Goal: Navigation & Orientation: Find specific page/section

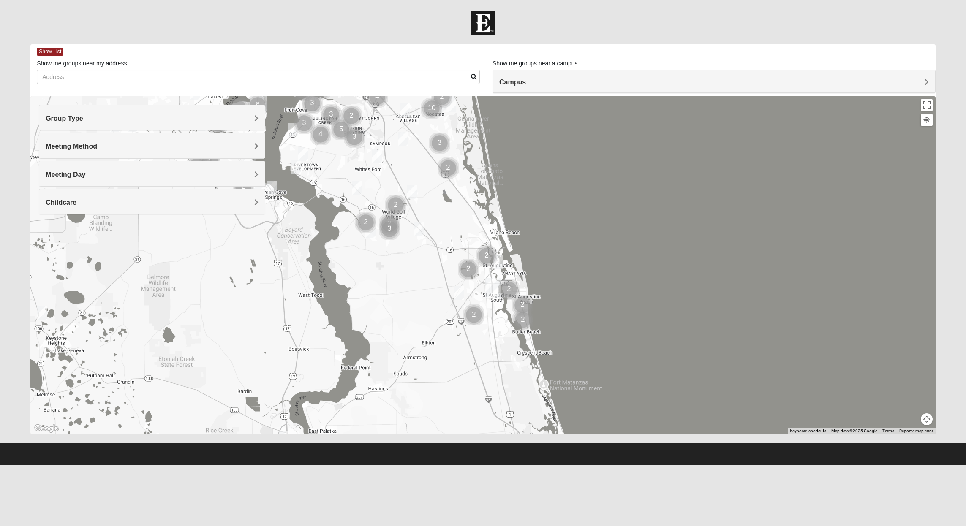
drag, startPoint x: 459, startPoint y: 386, endPoint x: 411, endPoint y: 85, distance: 304.6
click at [411, 85] on div "Show List Loading Groups Keywords Filter Additional Filters Campus [GEOGRAPHIC_…" at bounding box center [482, 239] width 905 height 390
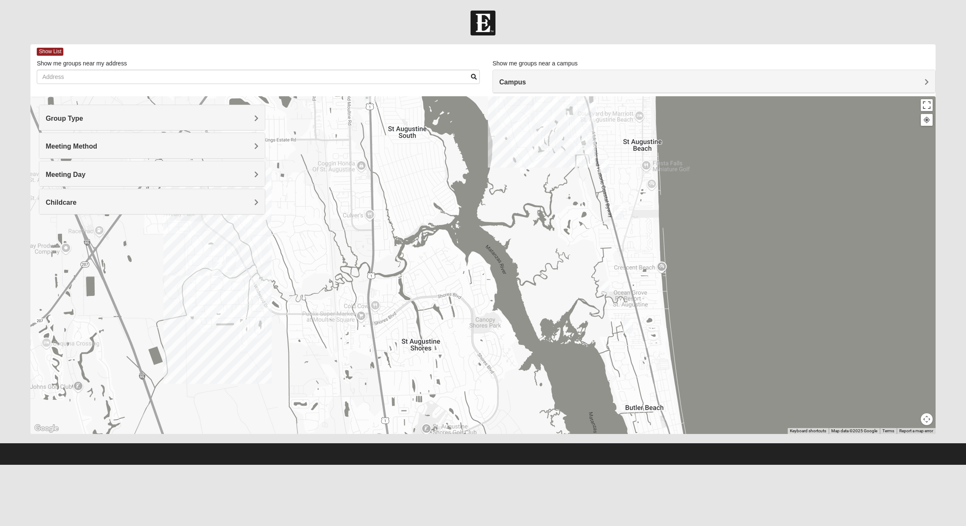
drag, startPoint x: 677, startPoint y: 315, endPoint x: 497, endPoint y: 284, distance: 183.0
click at [497, 284] on div at bounding box center [482, 265] width 905 height 338
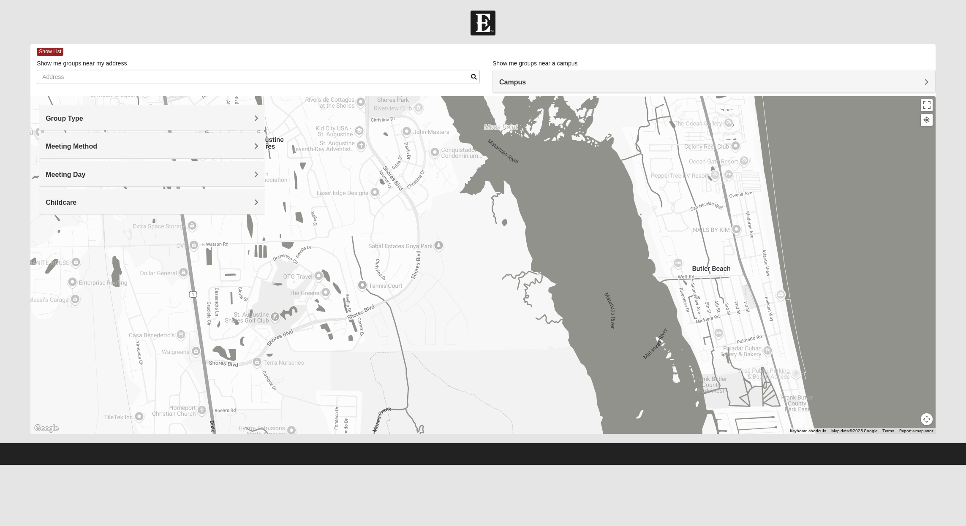
drag, startPoint x: 522, startPoint y: 259, endPoint x: 490, endPoint y: 22, distance: 239.6
click at [489, 15] on form "Hello [PERSON_NAME] My Account Log Out Find A Group Error" at bounding box center [483, 238] width 966 height 455
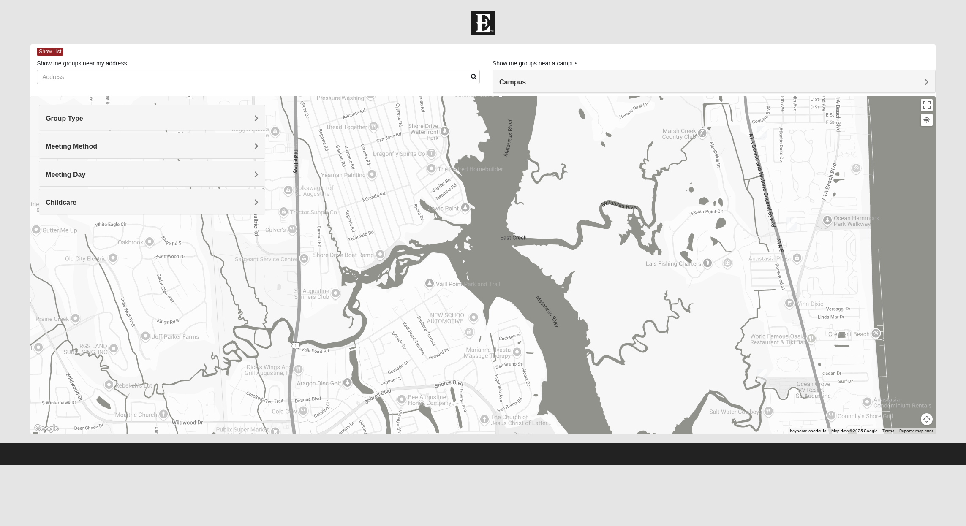
drag, startPoint x: 523, startPoint y: 228, endPoint x: 652, endPoint y: 560, distance: 356.3
click at [652, 465] on html "Hello [PERSON_NAME] My Account Log Out Find A Group Error" at bounding box center [483, 232] width 966 height 465
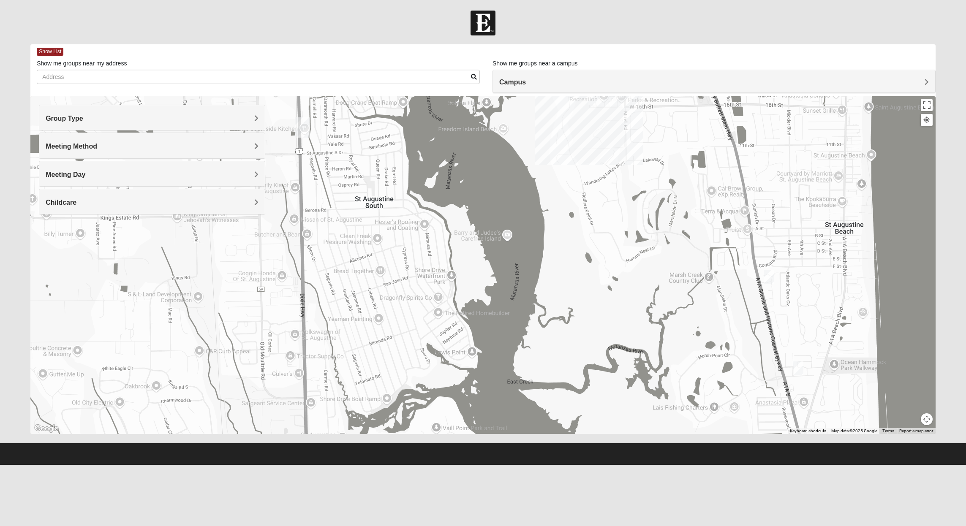
drag, startPoint x: 681, startPoint y: 414, endPoint x: 687, endPoint y: 561, distance: 147.1
click at [687, 465] on html "Hello [PERSON_NAME] My Account Log Out Find A Group Error" at bounding box center [483, 232] width 966 height 465
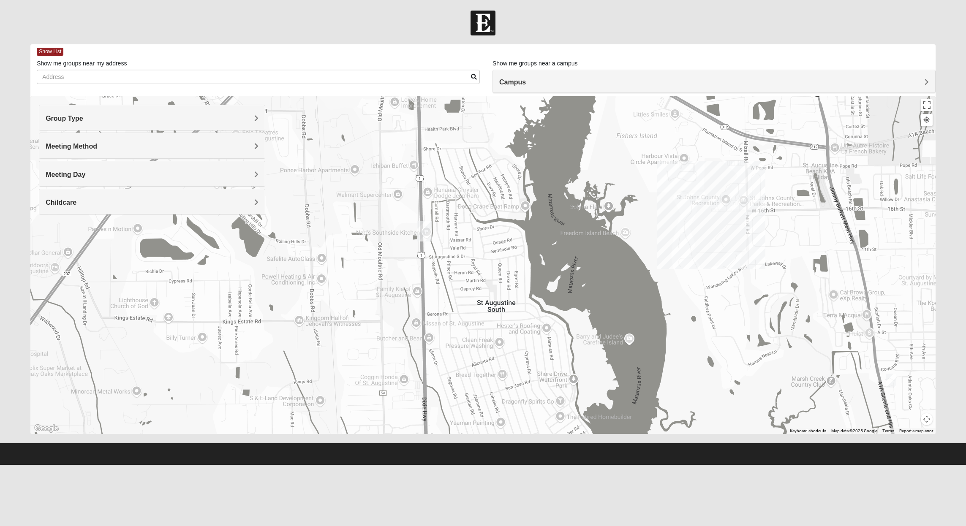
drag, startPoint x: 634, startPoint y: 411, endPoint x: 755, endPoint y: 463, distance: 131.1
click at [753, 465] on html "Hello [PERSON_NAME] My Account Log Out Find A Group Error" at bounding box center [483, 232] width 966 height 465
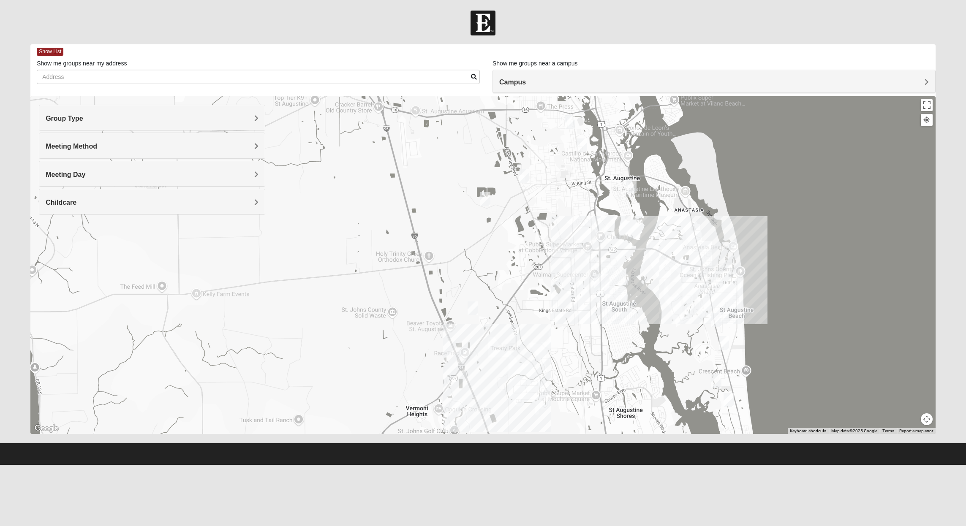
drag, startPoint x: 736, startPoint y: 325, endPoint x: 664, endPoint y: 281, distance: 84.0
click at [664, 282] on div at bounding box center [482, 265] width 905 height 338
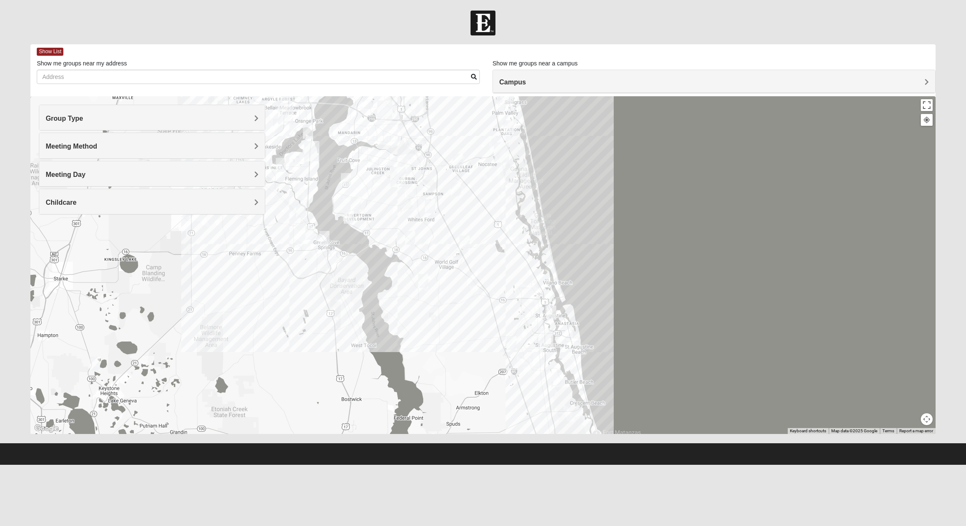
drag, startPoint x: 300, startPoint y: 322, endPoint x: 399, endPoint y: 362, distance: 106.9
click at [399, 362] on div at bounding box center [482, 265] width 905 height 338
click at [575, 370] on div at bounding box center [482, 265] width 905 height 338
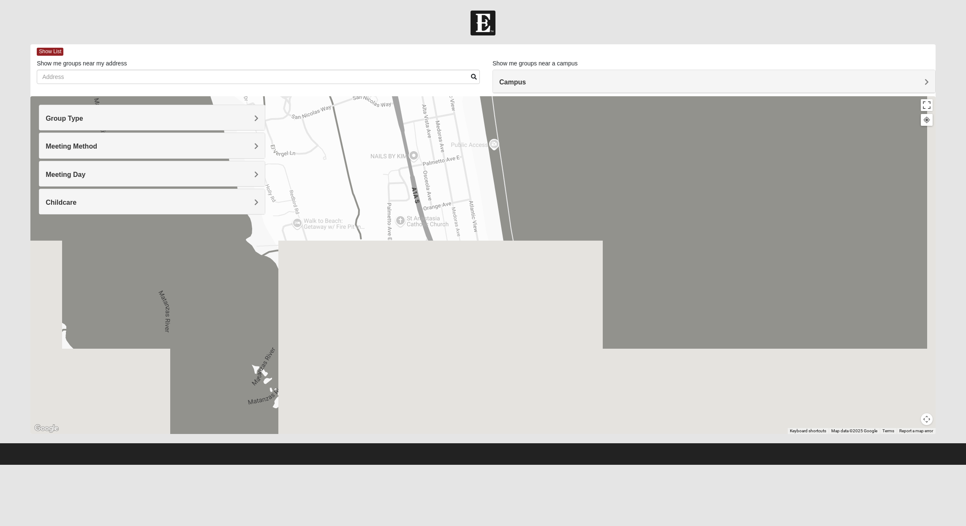
drag, startPoint x: 496, startPoint y: 370, endPoint x: 269, endPoint y: -46, distance: 474.5
click at [269, 0] on html "Hello [PERSON_NAME] My Account Log Out Find A Group Error" at bounding box center [483, 232] width 966 height 465
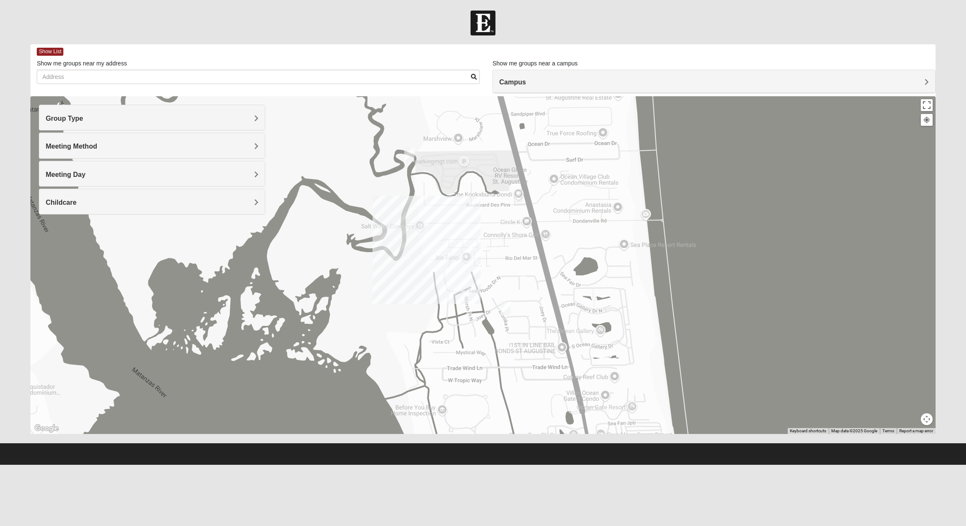
drag, startPoint x: 323, startPoint y: 173, endPoint x: 525, endPoint y: 560, distance: 436.5
click at [525, 465] on html "Hello [PERSON_NAME] My Account Log Out Find A Group Error" at bounding box center [483, 232] width 966 height 465
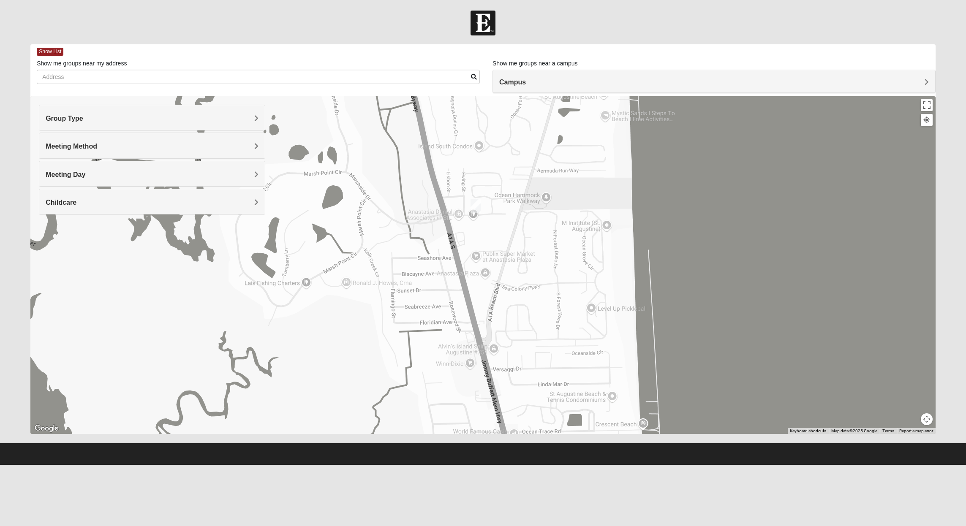
drag, startPoint x: 372, startPoint y: 178, endPoint x: 380, endPoint y: 534, distance: 355.8
click at [380, 465] on html "Hello [PERSON_NAME] My Account Log Out Find A Group Error" at bounding box center [483, 232] width 966 height 465
click at [477, 202] on img "Mixed West 32080" at bounding box center [476, 206] width 10 height 14
click at [552, 150] on button "Close" at bounding box center [541, 157] width 20 height 20
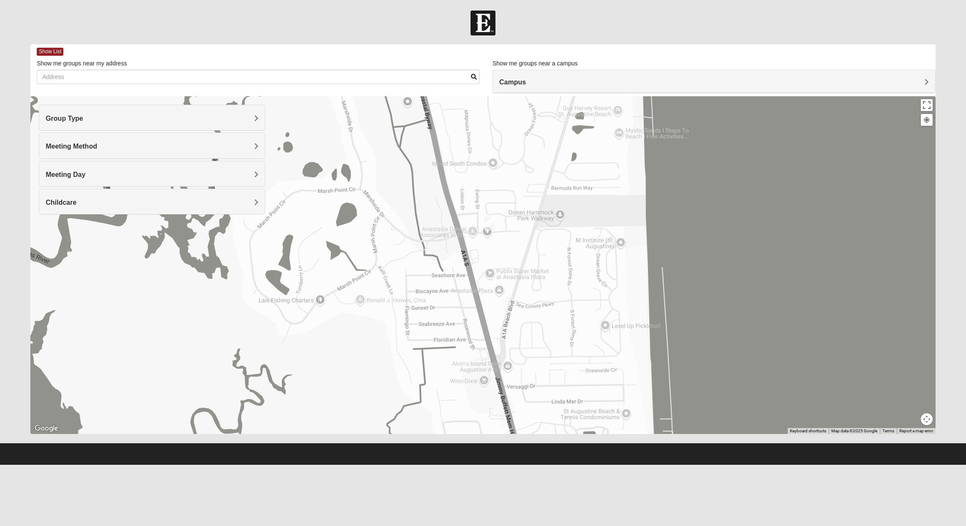
drag, startPoint x: 553, startPoint y: 277, endPoint x: 568, endPoint y: 297, distance: 24.8
click at [568, 297] on div at bounding box center [482, 265] width 905 height 338
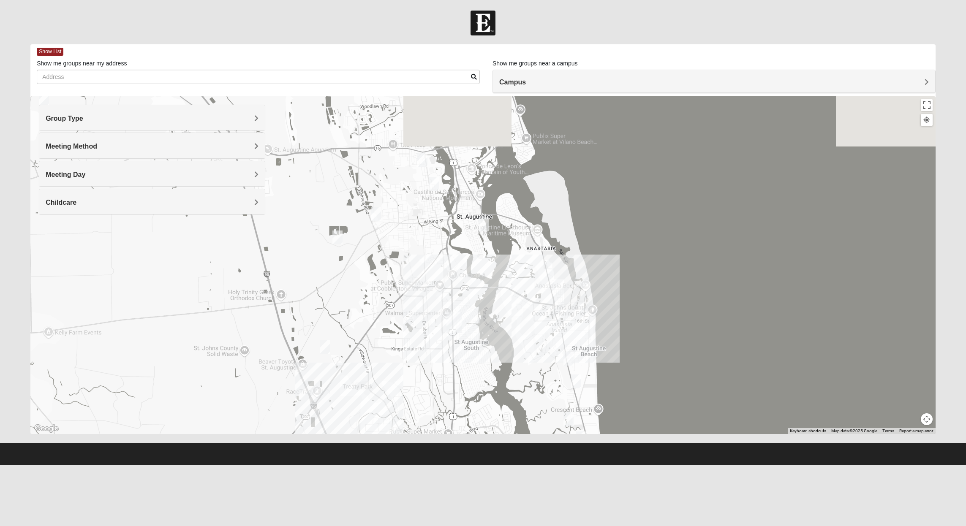
drag, startPoint x: 423, startPoint y: 236, endPoint x: 445, endPoint y: 342, distance: 108.3
click at [445, 342] on div at bounding box center [482, 265] width 905 height 338
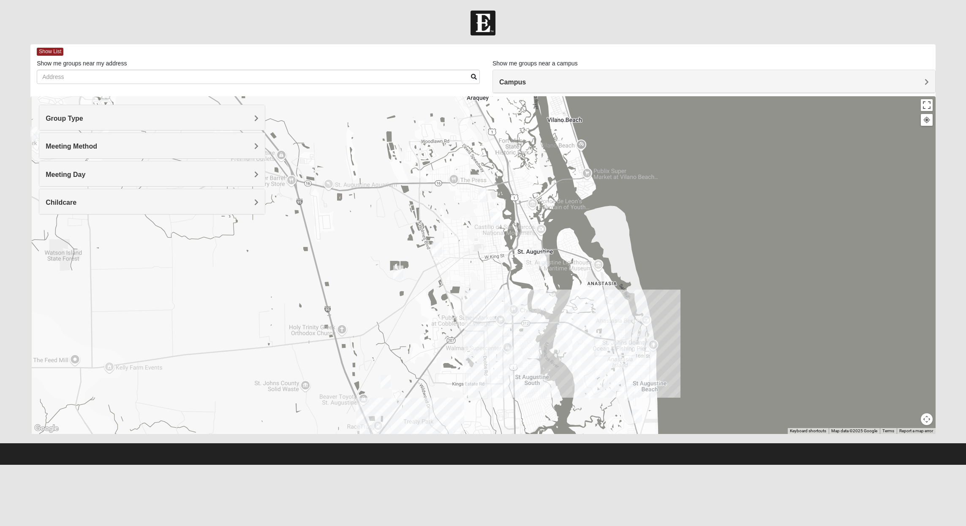
drag, startPoint x: 364, startPoint y: 296, endPoint x: 433, endPoint y: 332, distance: 78.8
click at [433, 332] on div at bounding box center [482, 265] width 905 height 338
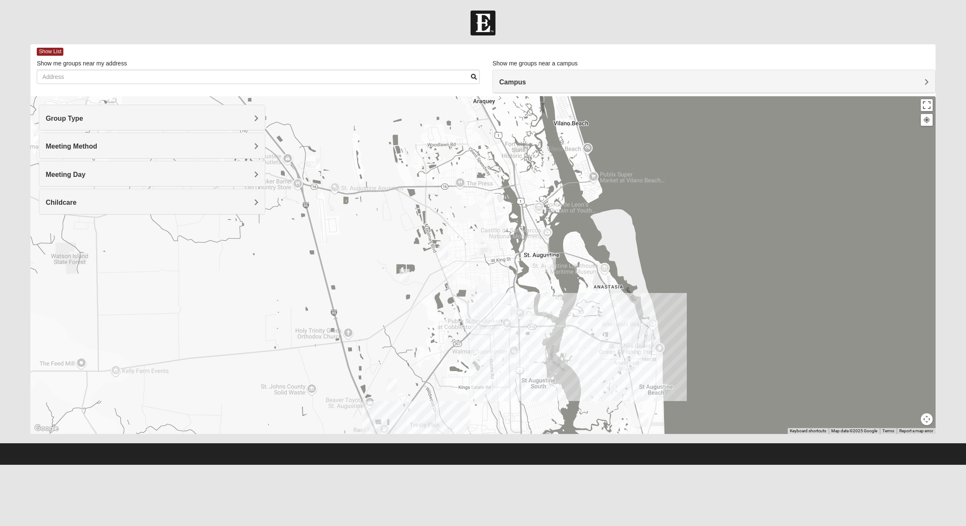
click at [433, 329] on div at bounding box center [482, 265] width 905 height 338
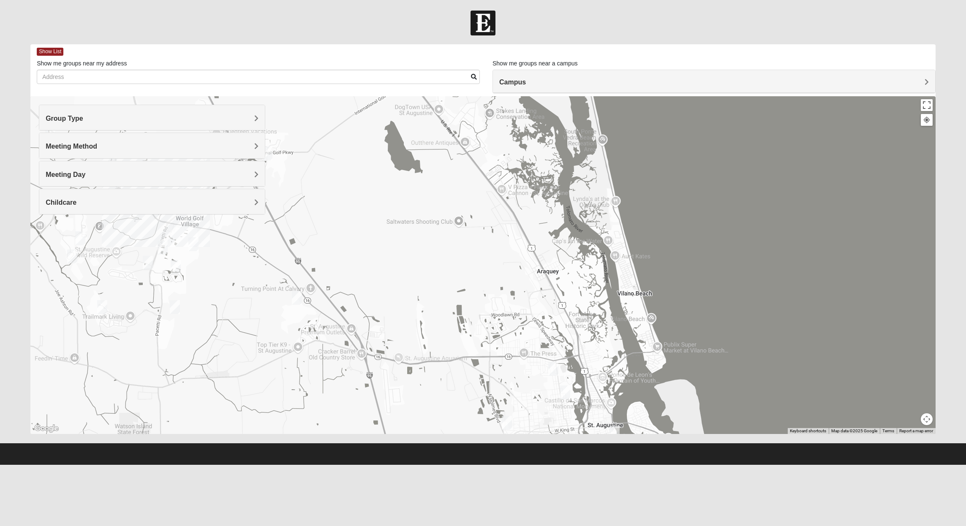
drag, startPoint x: 469, startPoint y: 248, endPoint x: 535, endPoint y: 421, distance: 184.4
click at [535, 421] on div at bounding box center [482, 265] width 905 height 338
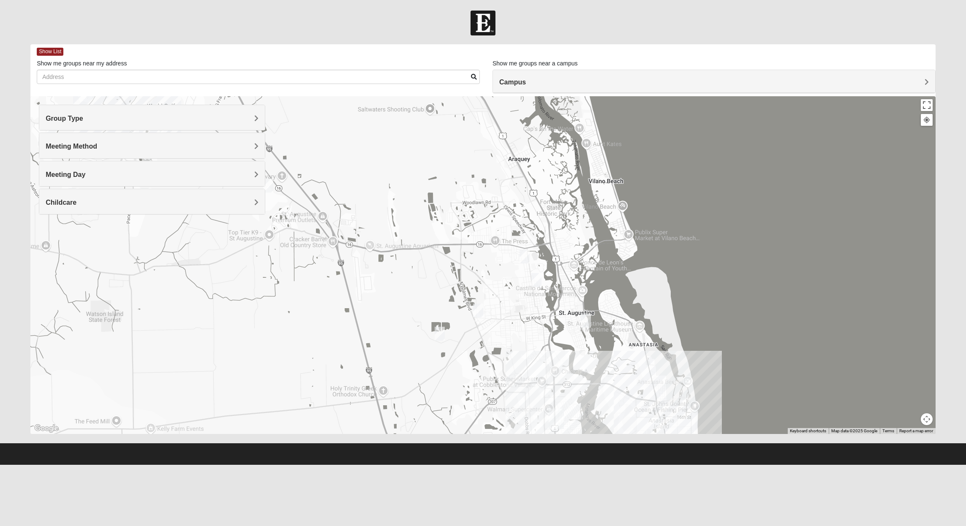
drag, startPoint x: 474, startPoint y: 373, endPoint x: 446, endPoint y: 227, distance: 148.8
click at [443, 225] on div at bounding box center [482, 265] width 905 height 338
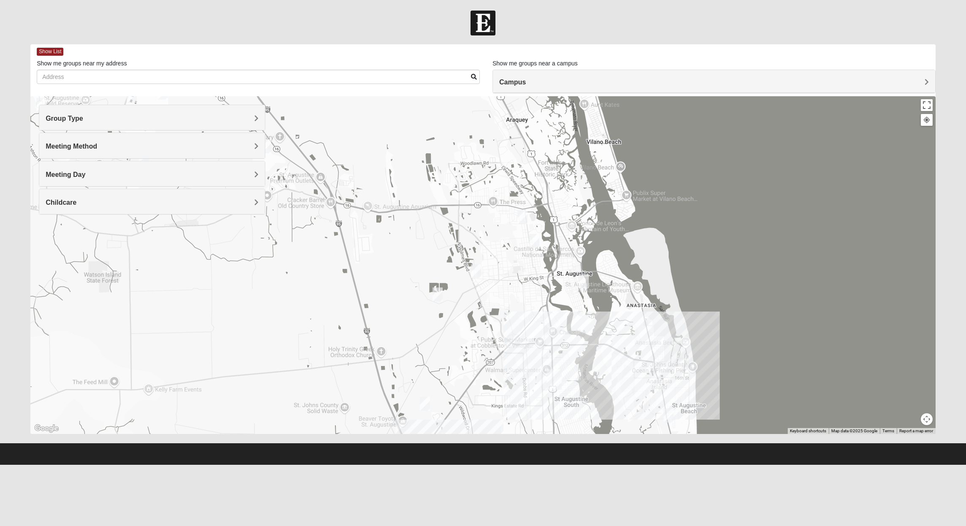
click at [536, 240] on img "Mixed Richardson 32084" at bounding box center [534, 241] width 10 height 14
click at [483, 218] on span "Learn More" at bounding box center [485, 222] width 35 height 9
